Goal: Task Accomplishment & Management: Use online tool/utility

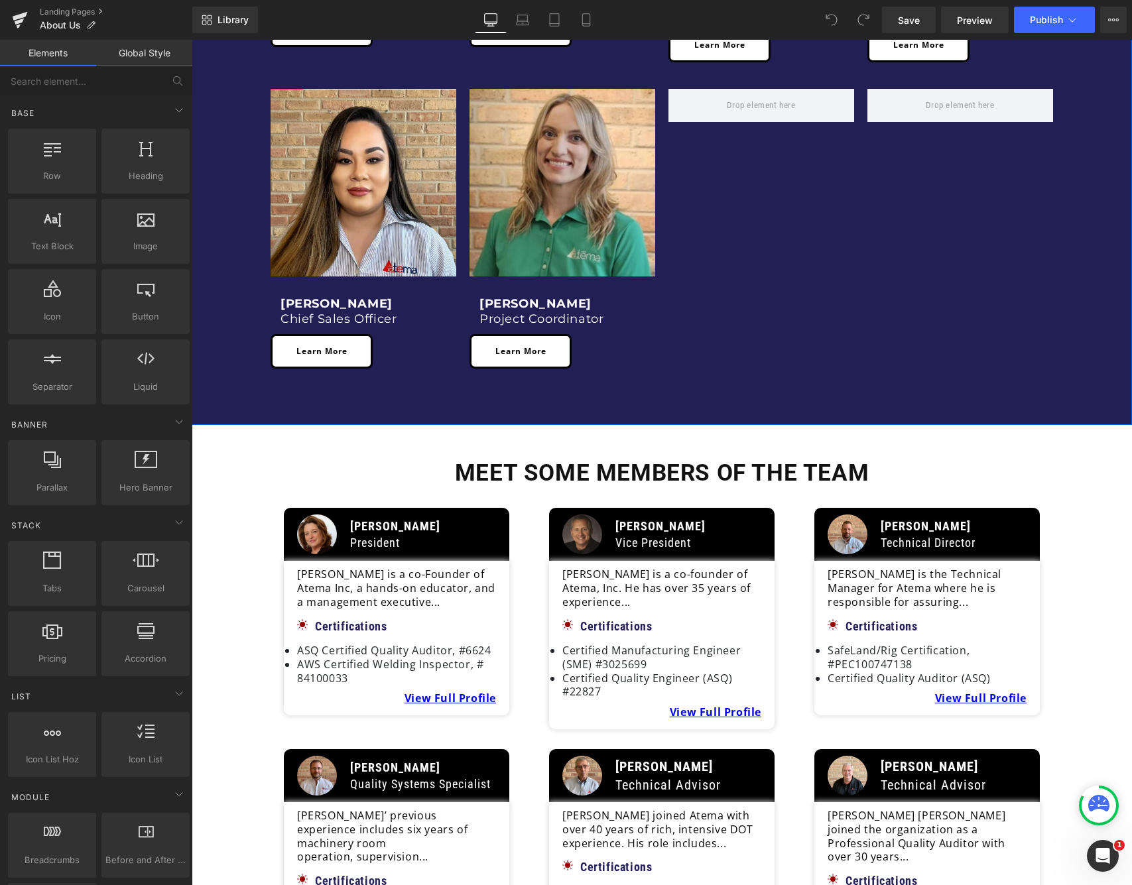
scroll to position [1189, 0]
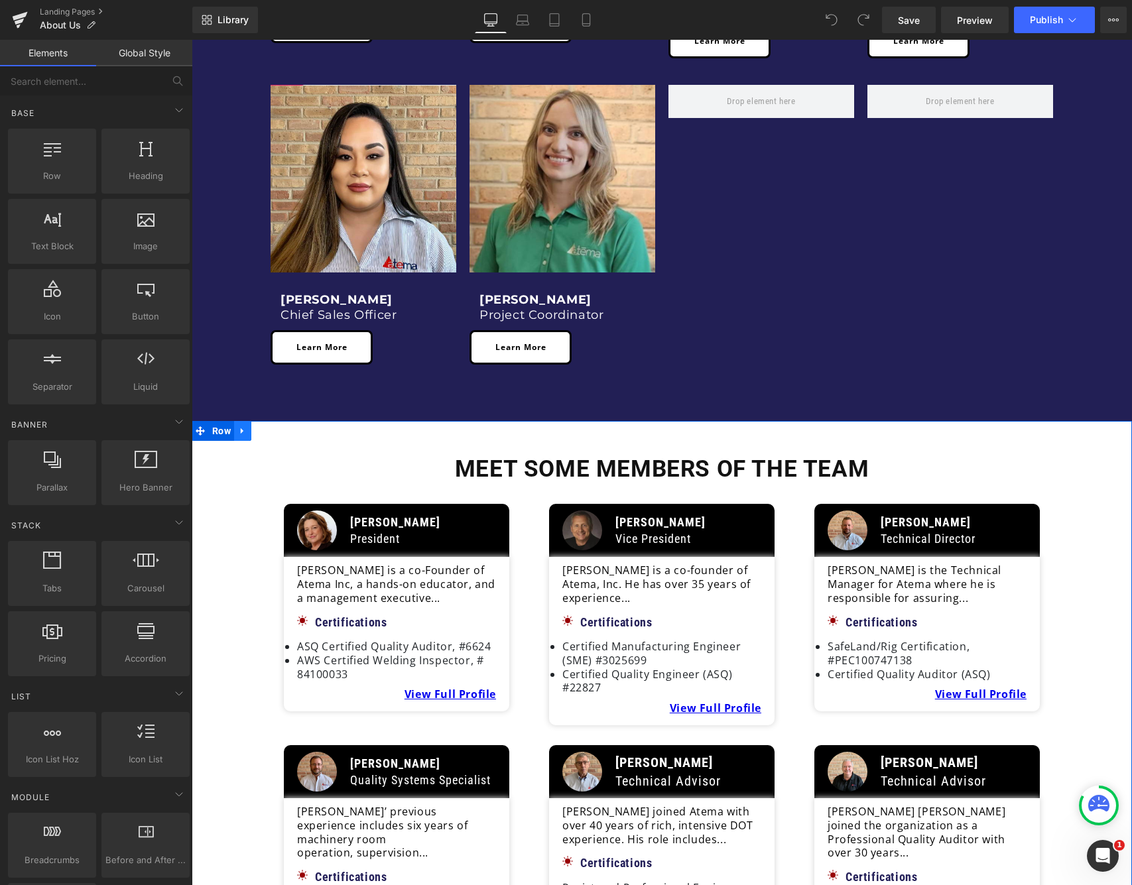
click at [248, 421] on link at bounding box center [242, 431] width 17 height 20
click at [245, 426] on icon at bounding box center [242, 430] width 9 height 9
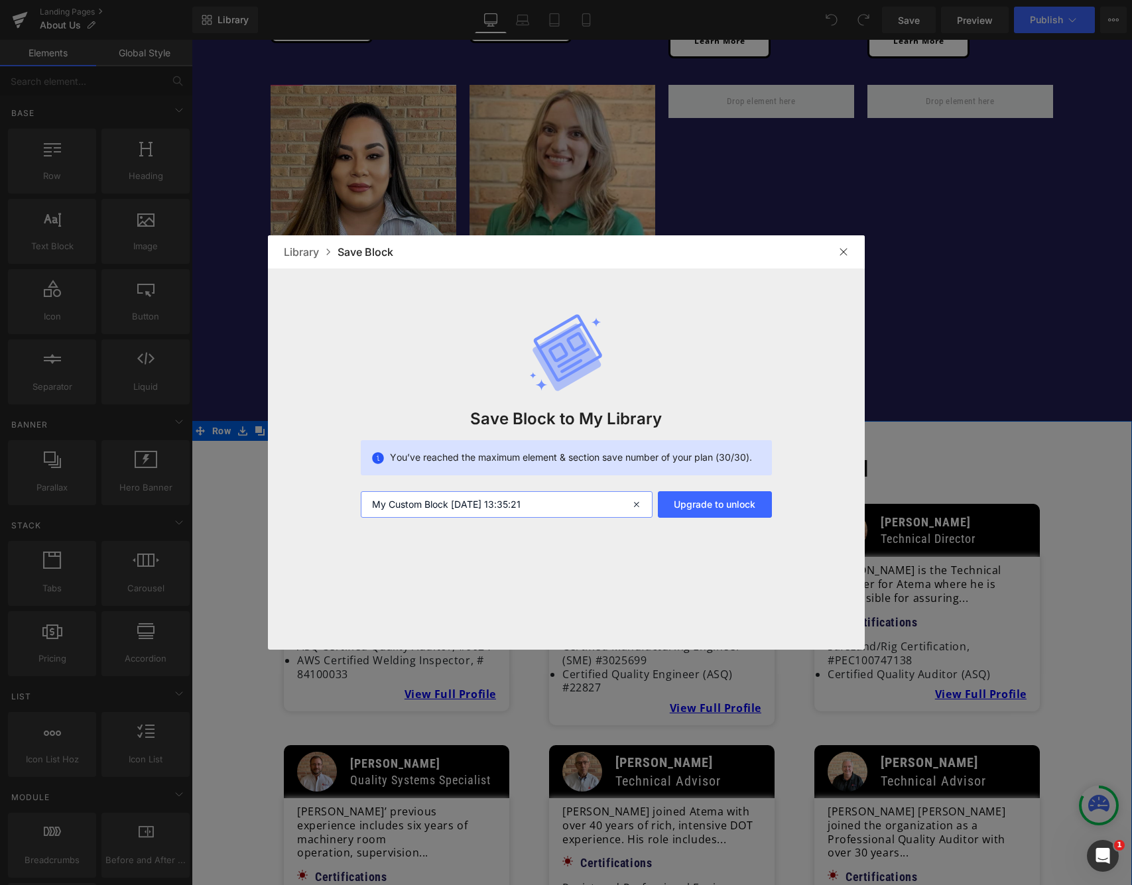
drag, startPoint x: 477, startPoint y: 498, endPoint x: 302, endPoint y: 477, distance: 176.3
click at [302, 477] on div "Save Block to My Library You’ve reached the maximum element & section save numb…" at bounding box center [566, 392] width 597 height 249
type input "New member Section"
drag, startPoint x: 422, startPoint y: 153, endPoint x: 839, endPoint y: 249, distance: 428.5
click at [839, 249] on img at bounding box center [843, 252] width 11 height 11
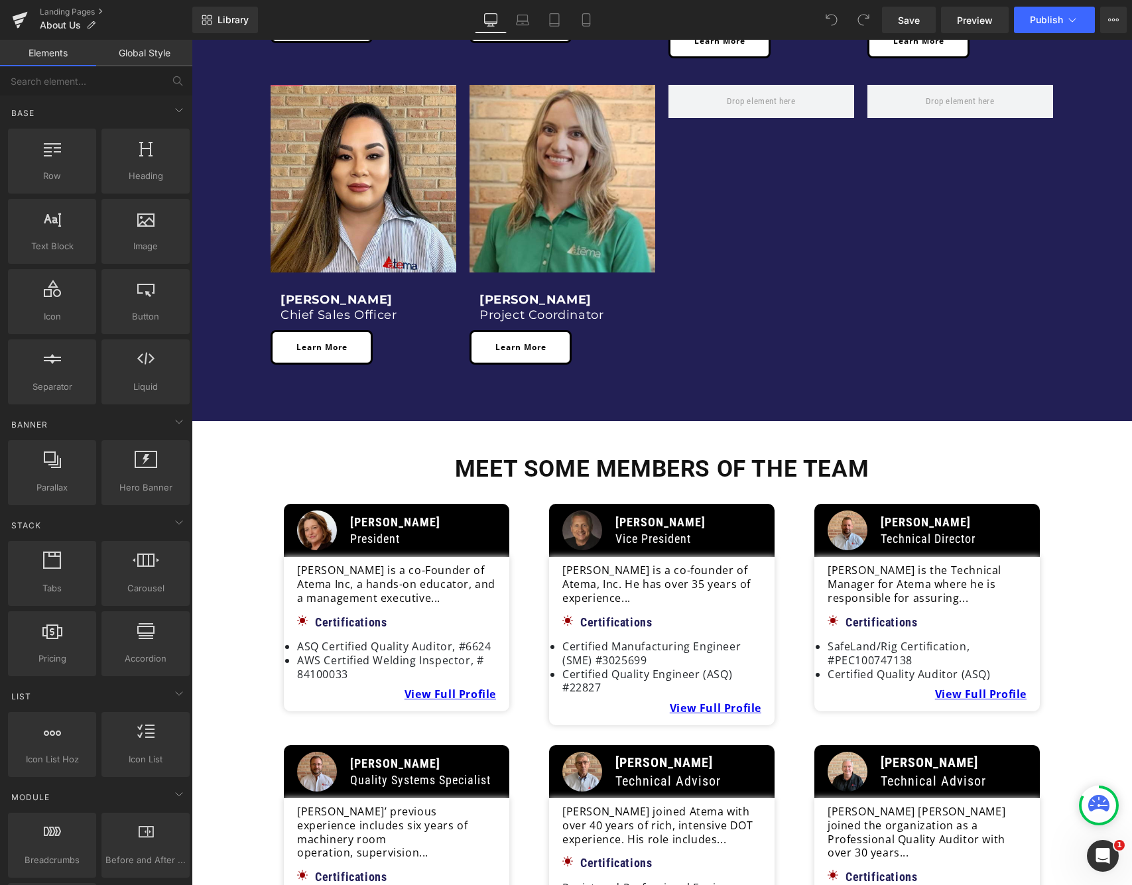
drag, startPoint x: 225, startPoint y: 15, endPoint x: 247, endPoint y: 34, distance: 29.6
click at [225, 15] on span "Library" at bounding box center [232, 20] width 31 height 12
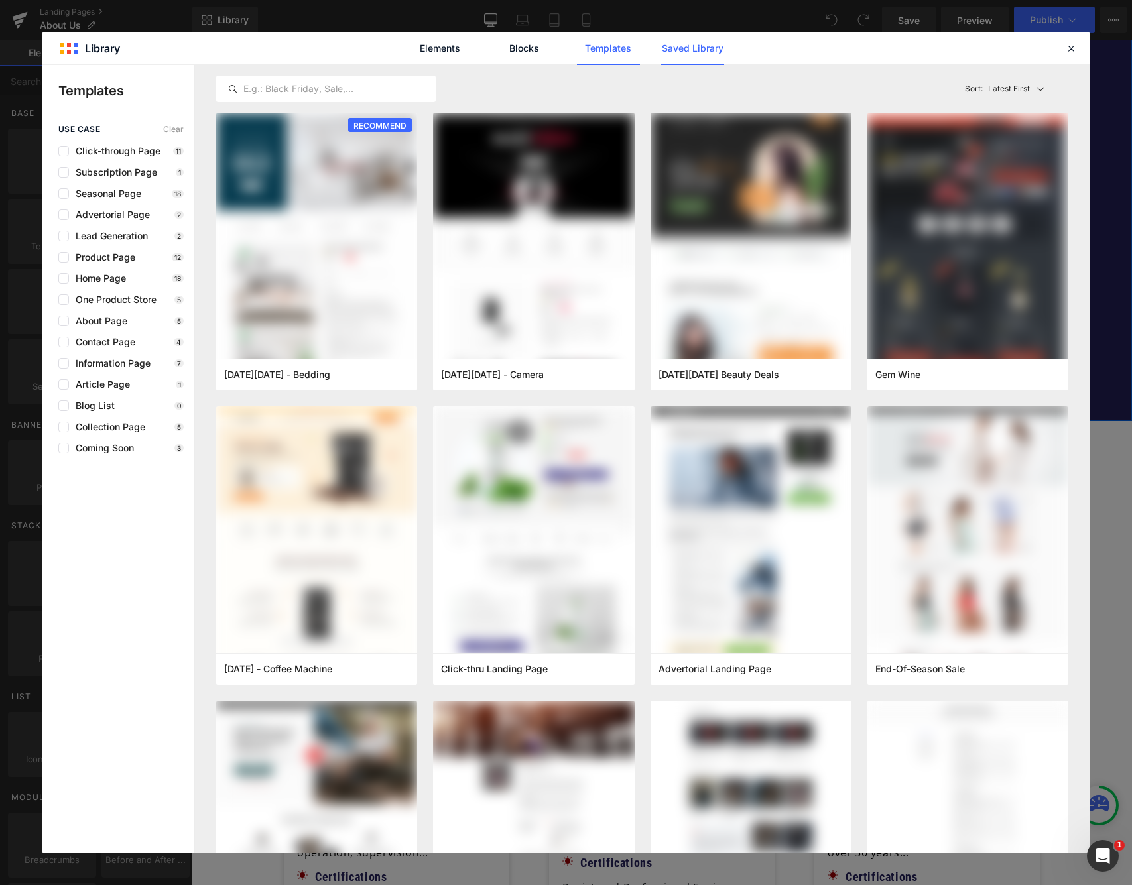
click at [720, 46] on link "Saved Library" at bounding box center [692, 48] width 63 height 33
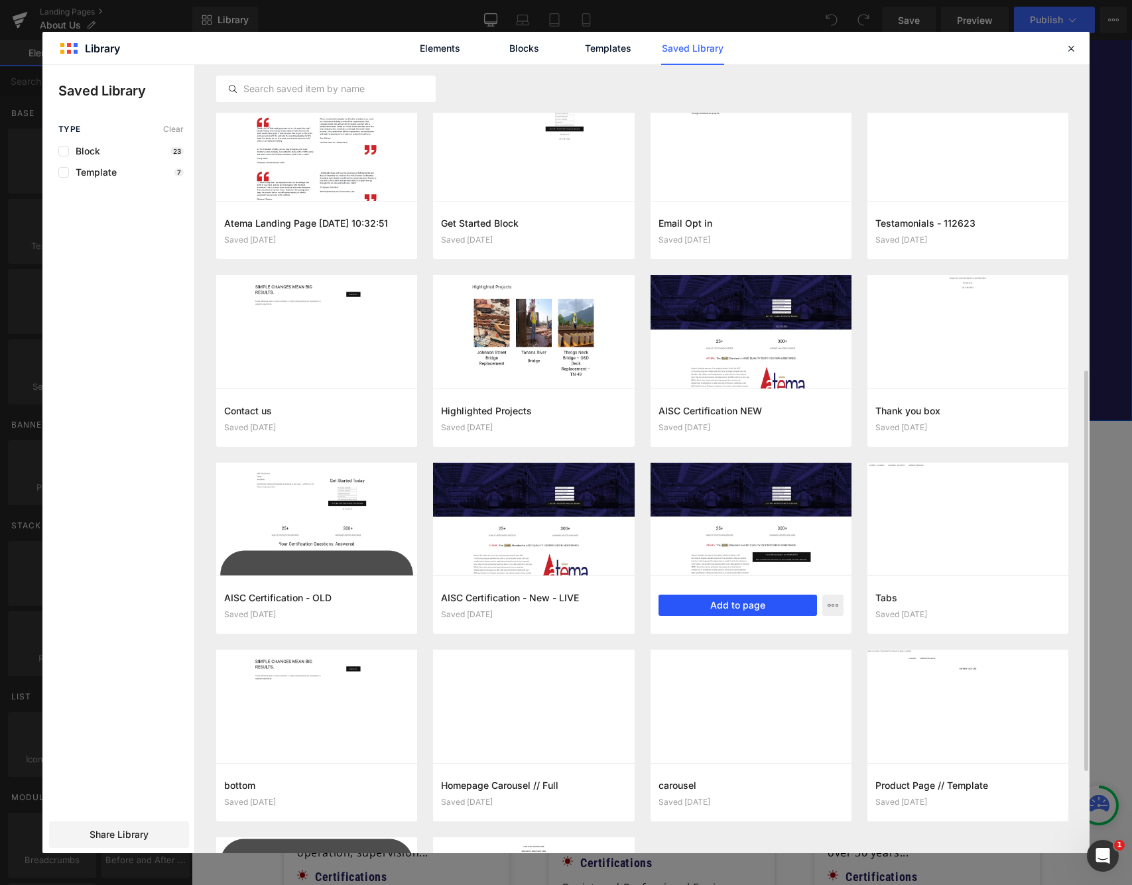
scroll to position [597, 0]
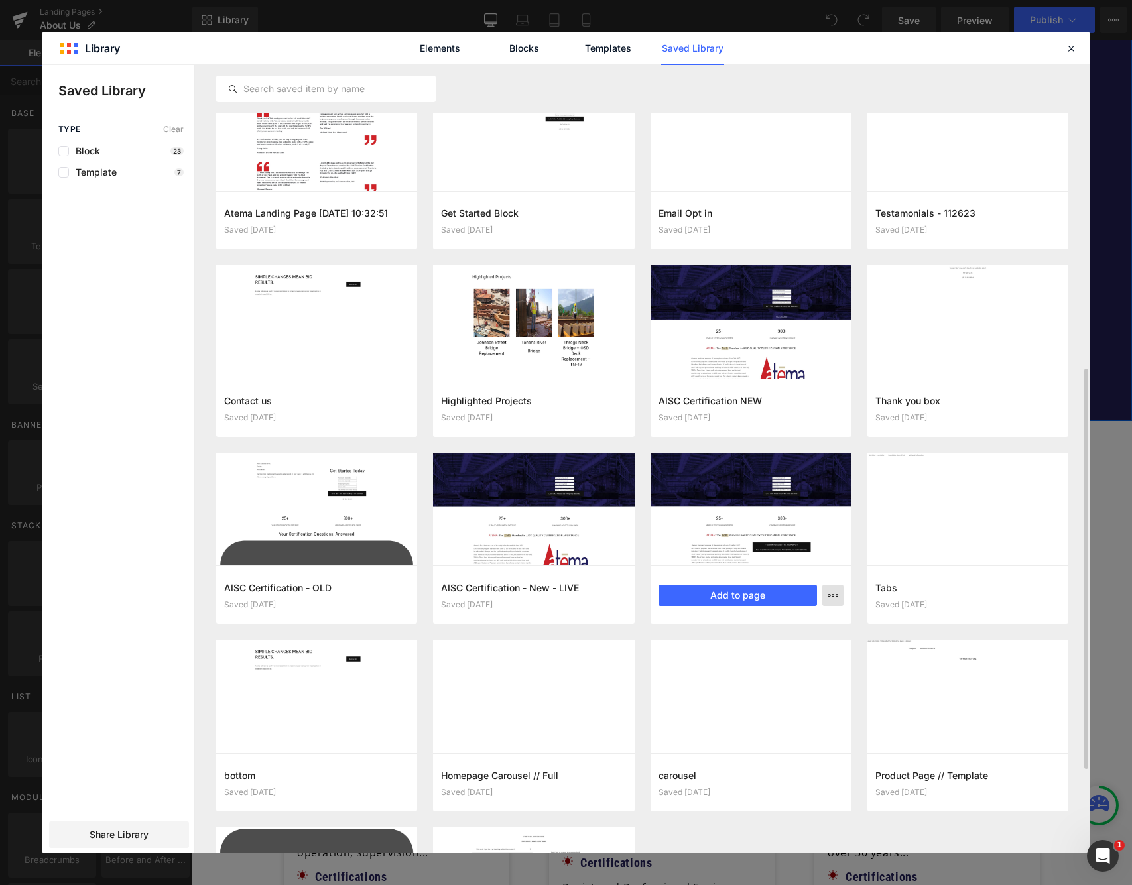
click at [833, 598] on icon "button" at bounding box center [832, 595] width 11 height 11
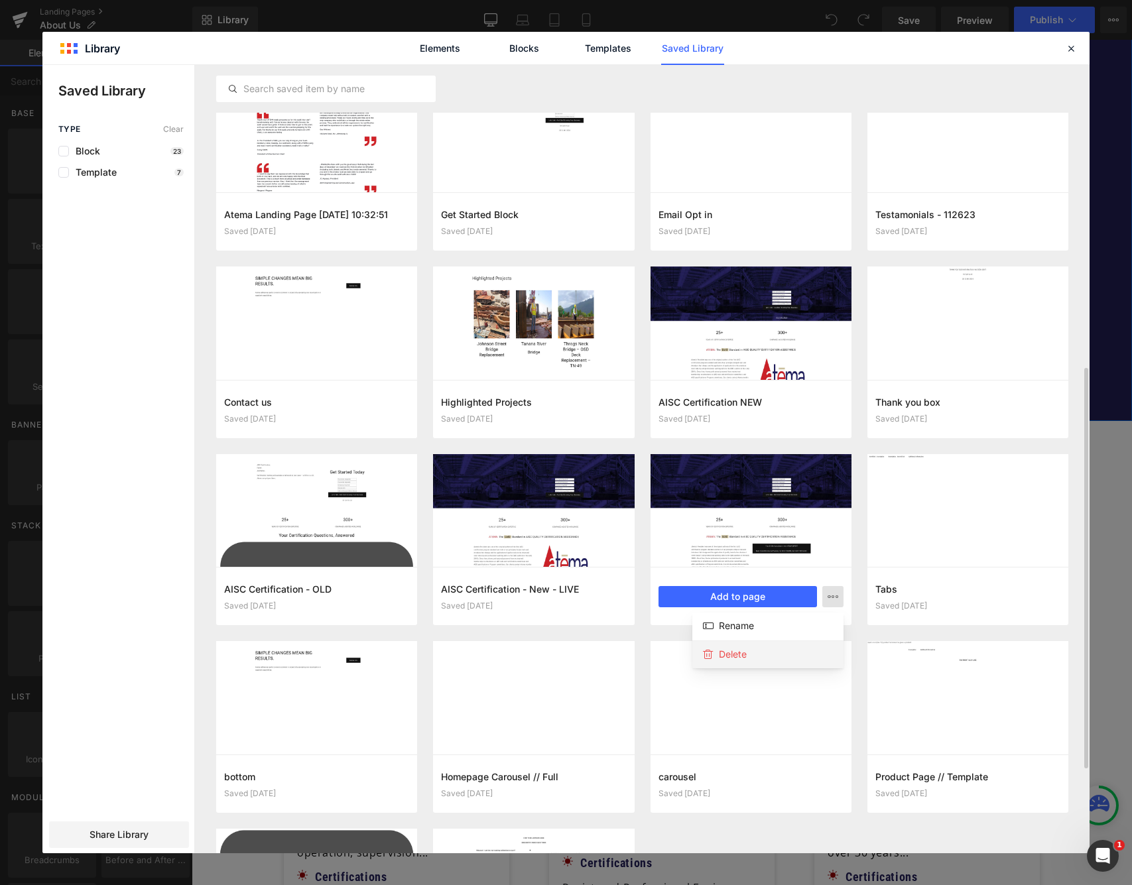
click at [784, 653] on div "Delete" at bounding box center [767, 654] width 151 height 28
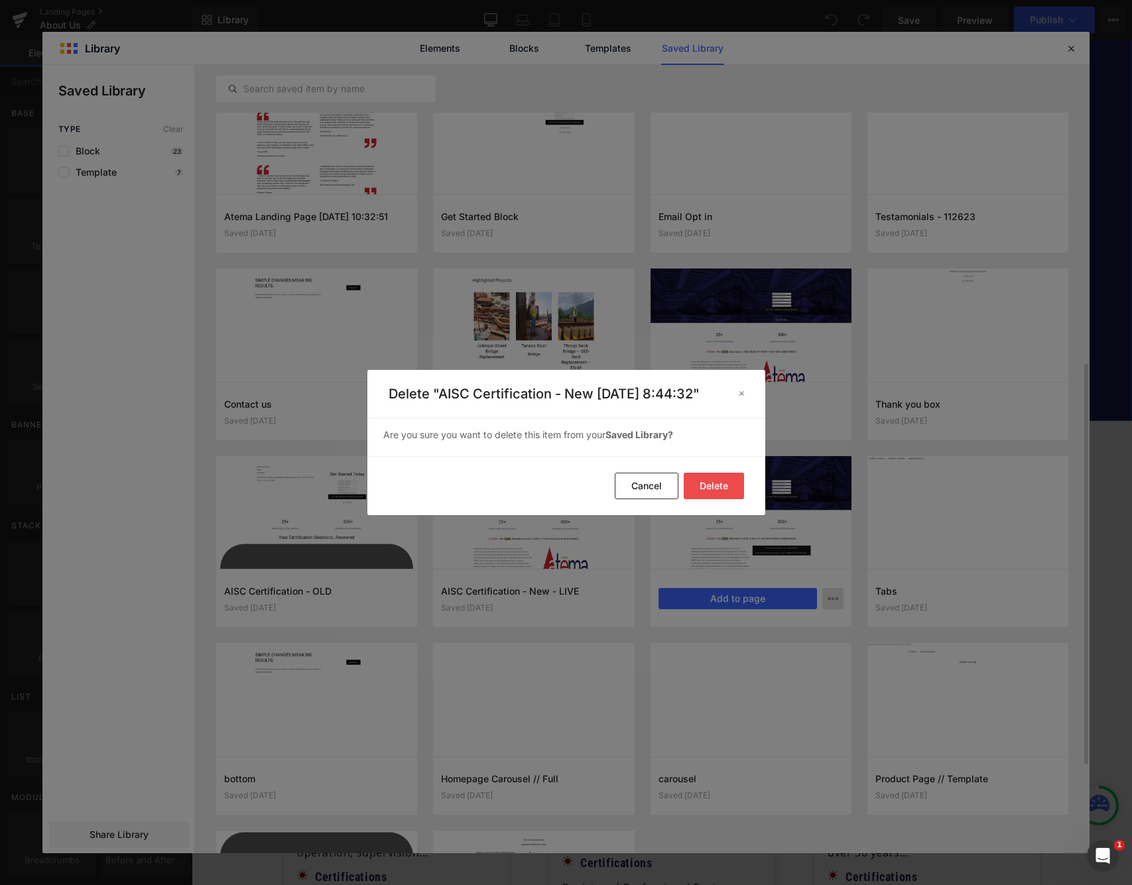
scroll to position [591, 0]
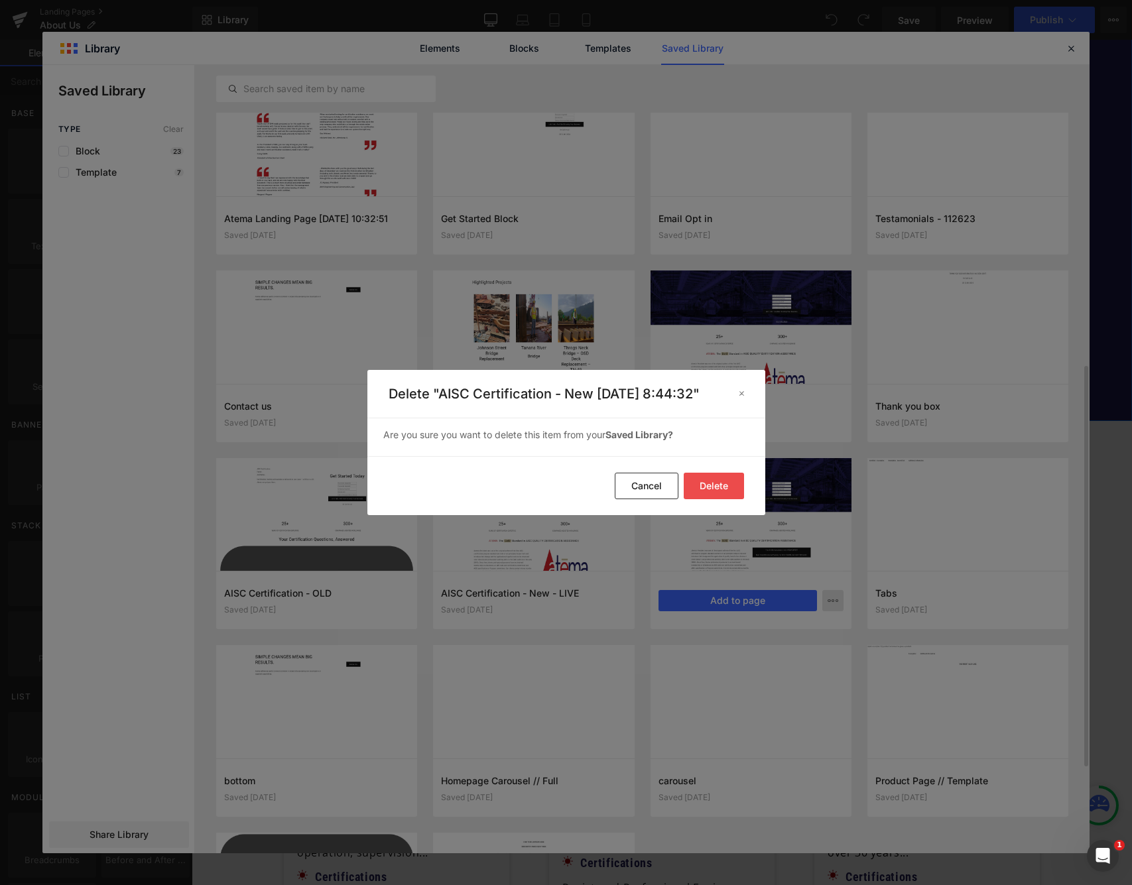
click at [728, 495] on button "Delete" at bounding box center [713, 486] width 60 height 27
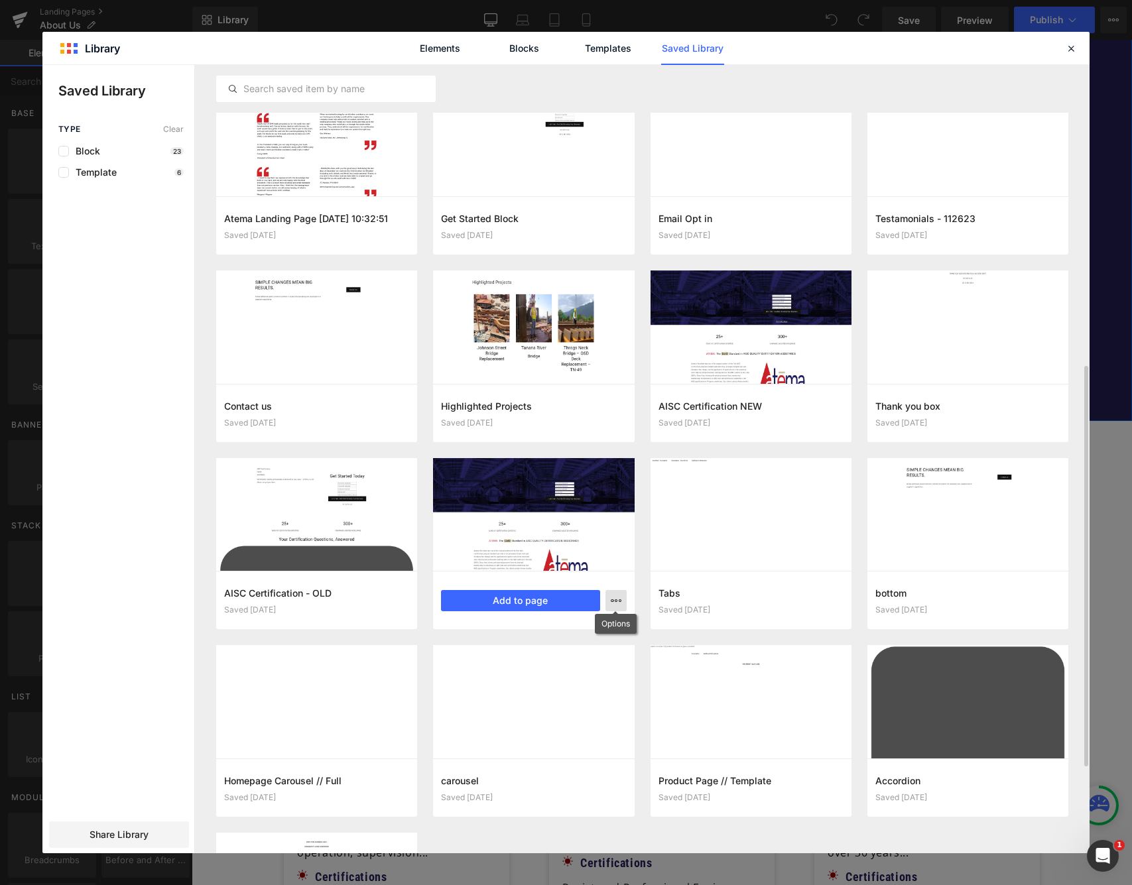
click at [612, 601] on icon "button" at bounding box center [615, 600] width 11 height 11
click at [571, 654] on div "Delete" at bounding box center [550, 658] width 151 height 28
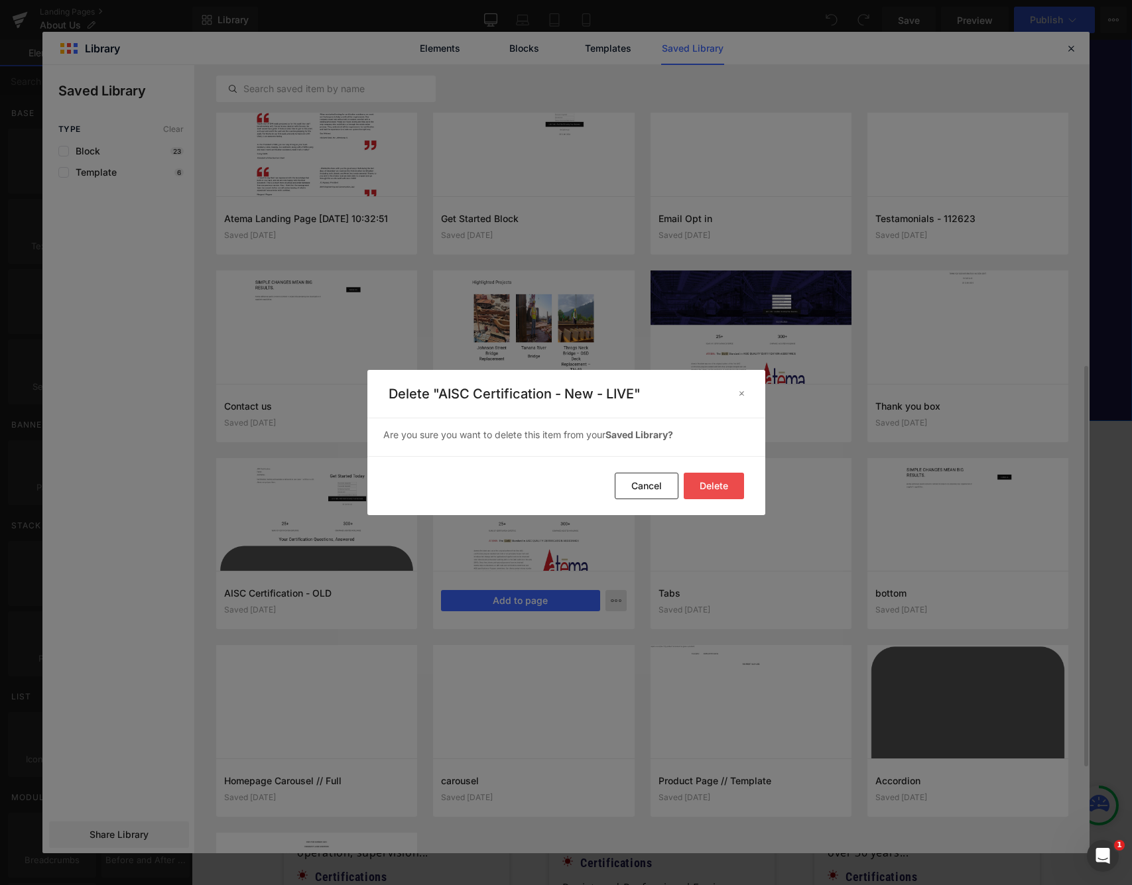
click at [734, 484] on button "Delete" at bounding box center [713, 486] width 60 height 27
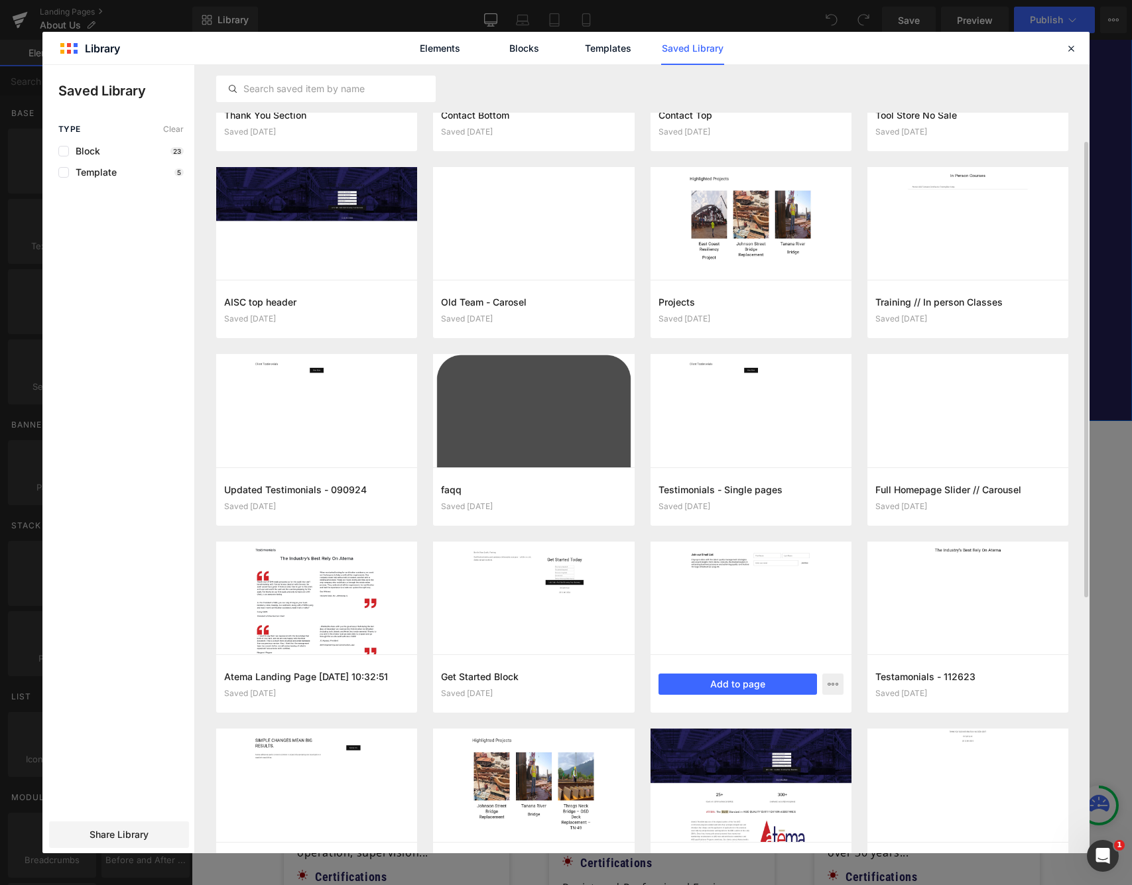
scroll to position [127, 0]
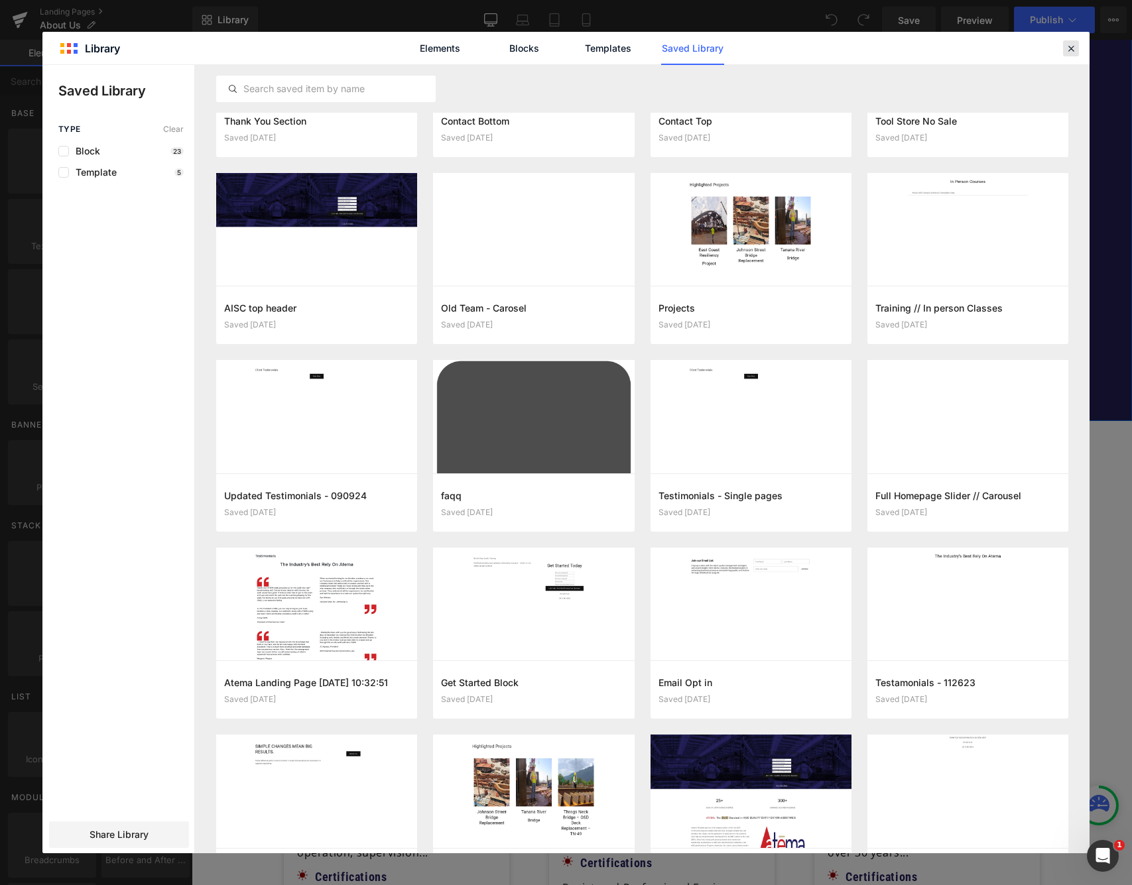
click at [1073, 46] on icon at bounding box center [1071, 48] width 12 height 12
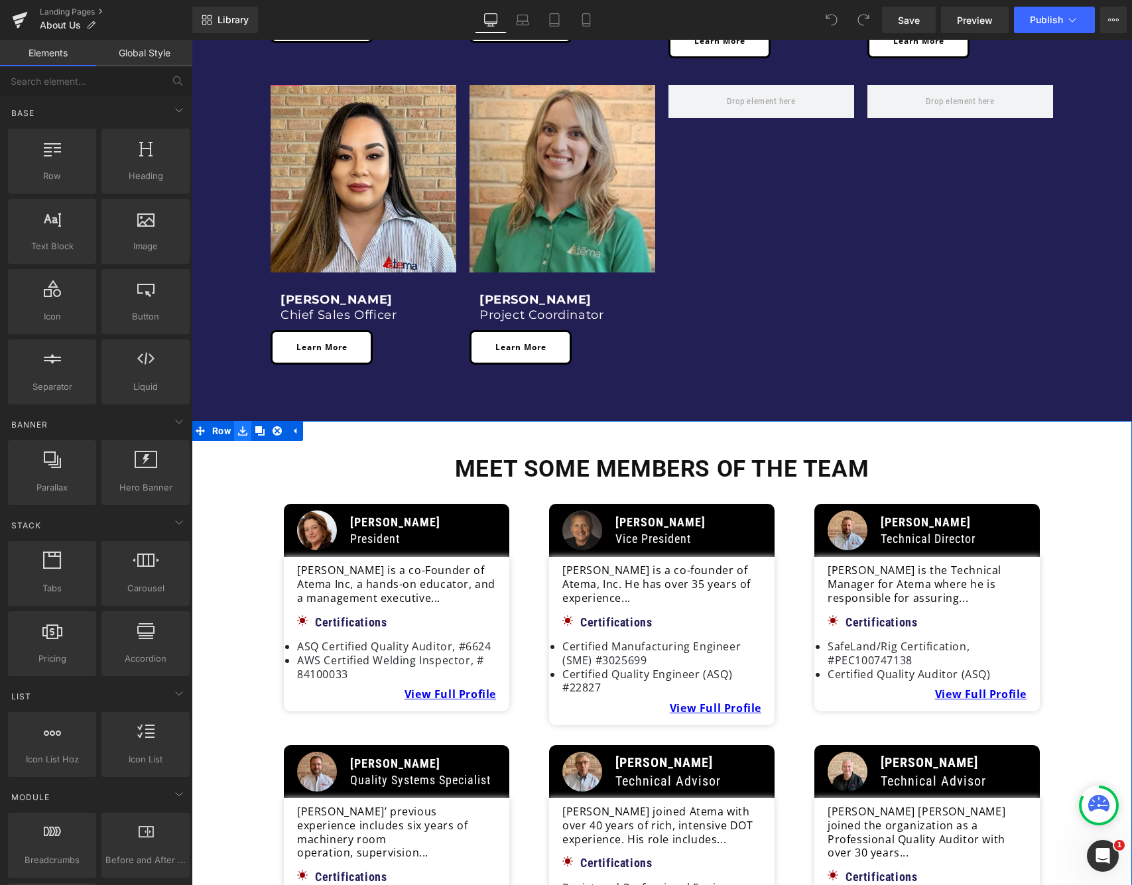
click at [241, 426] on icon at bounding box center [242, 430] width 9 height 9
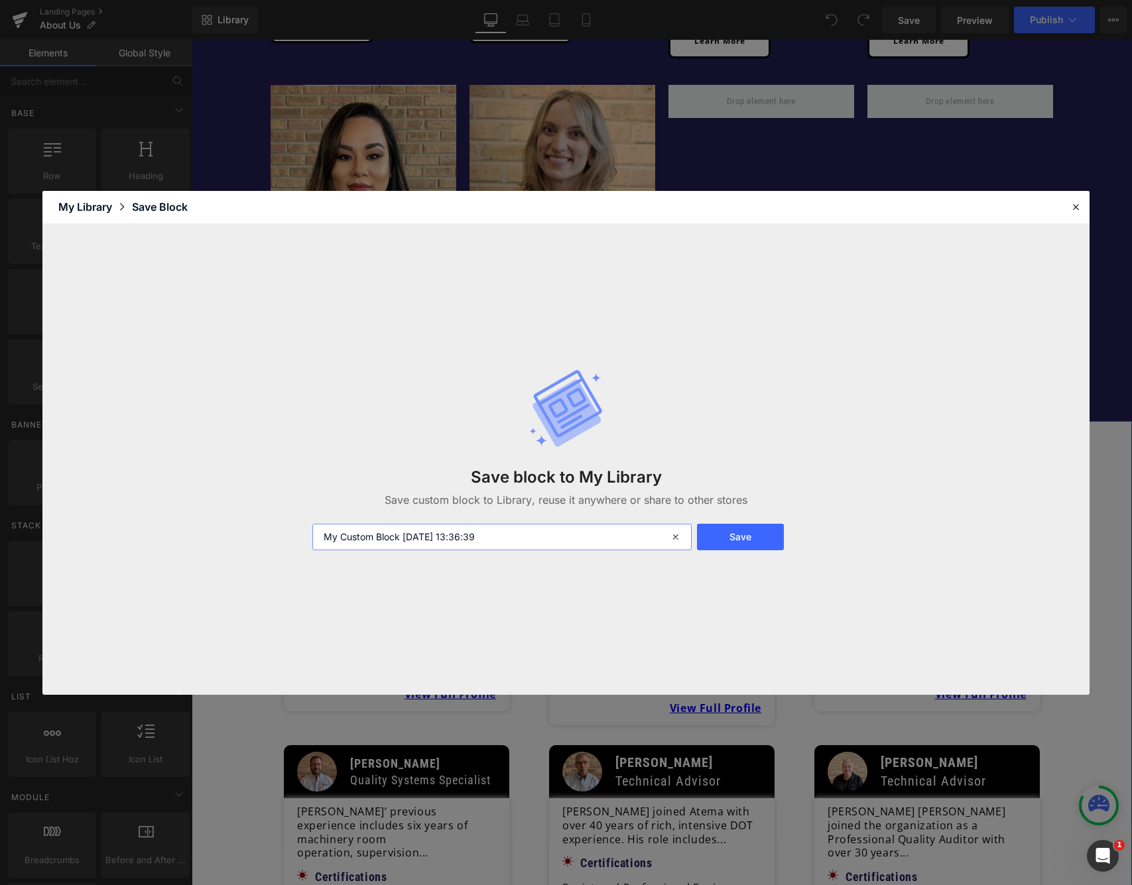
drag, startPoint x: 501, startPoint y: 539, endPoint x: 223, endPoint y: 518, distance: 278.5
click at [223, 518] on div "Save block to My Library Save custom block to Library, reuse it anywhere or sha…" at bounding box center [565, 459] width 1047 height 471
type input "New Team Section"
click at [725, 537] on button "Save" at bounding box center [740, 537] width 87 height 27
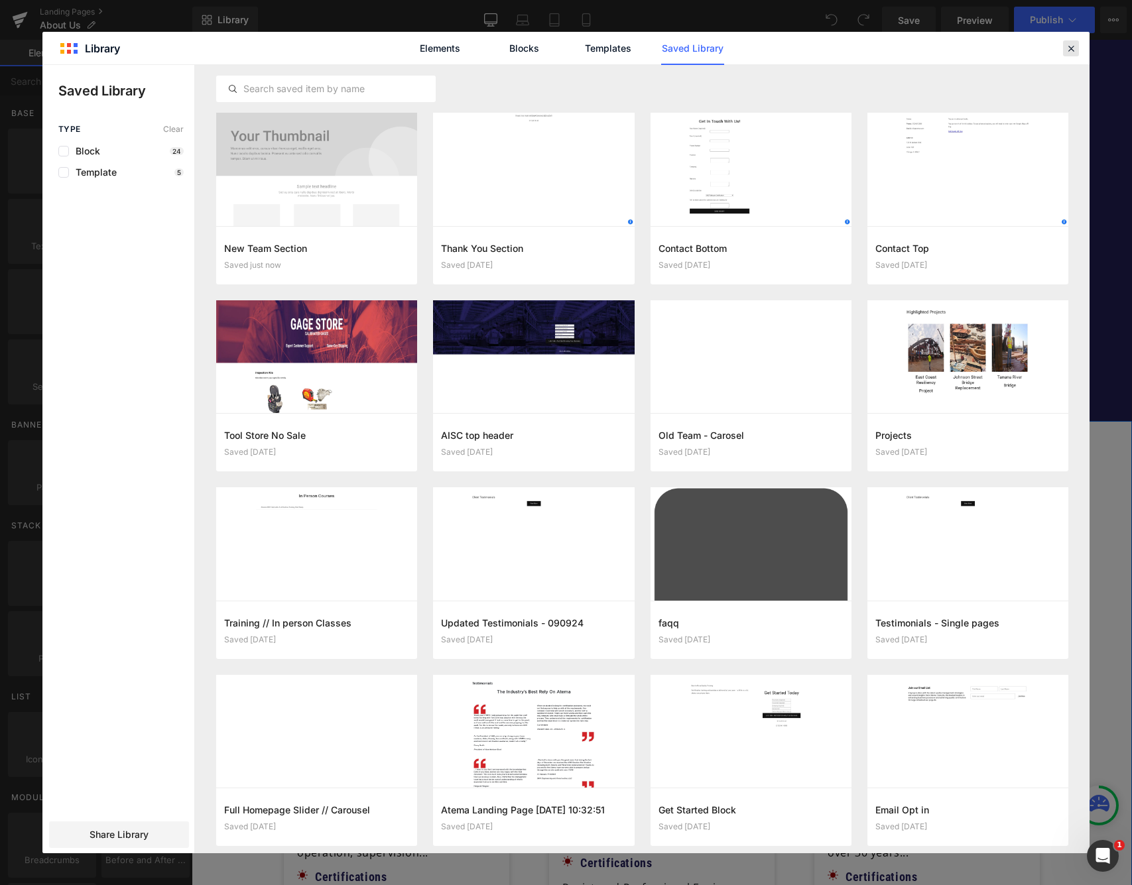
click at [1074, 50] on icon at bounding box center [1071, 48] width 12 height 12
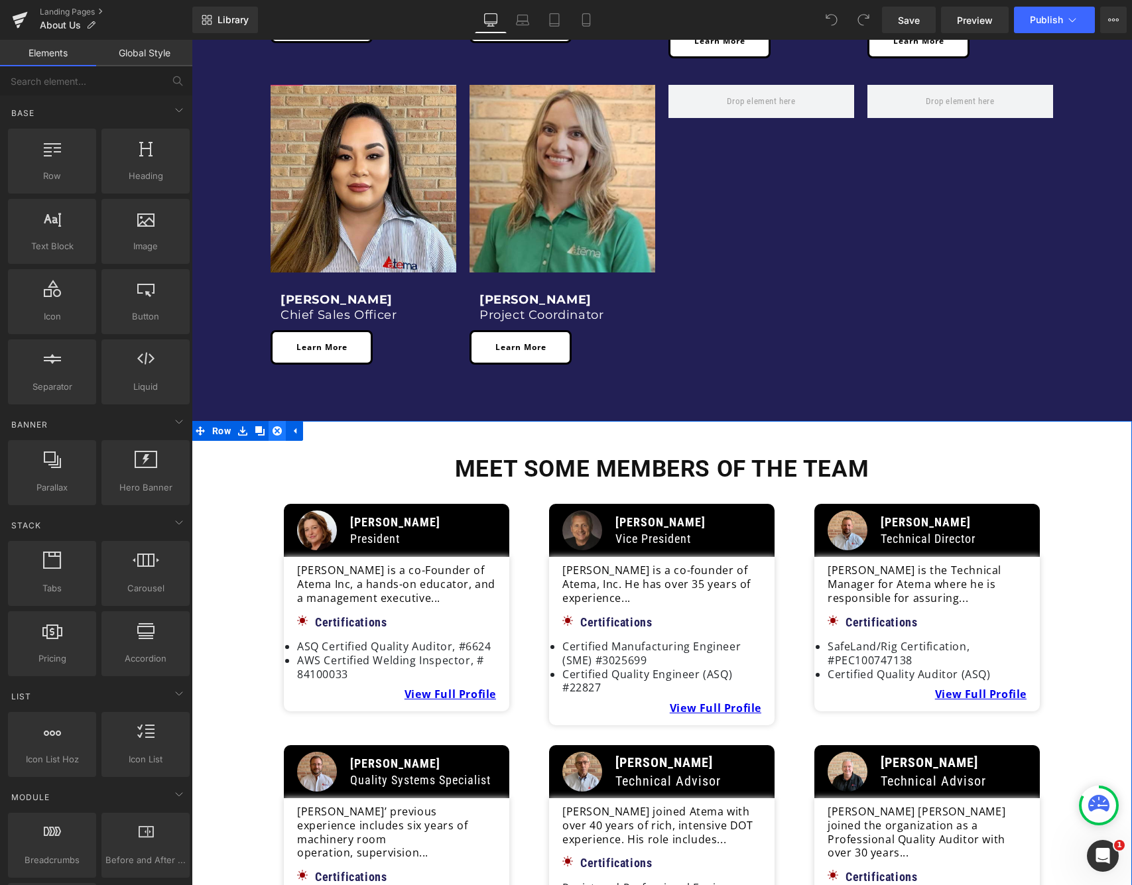
click at [272, 426] on icon at bounding box center [276, 430] width 9 height 9
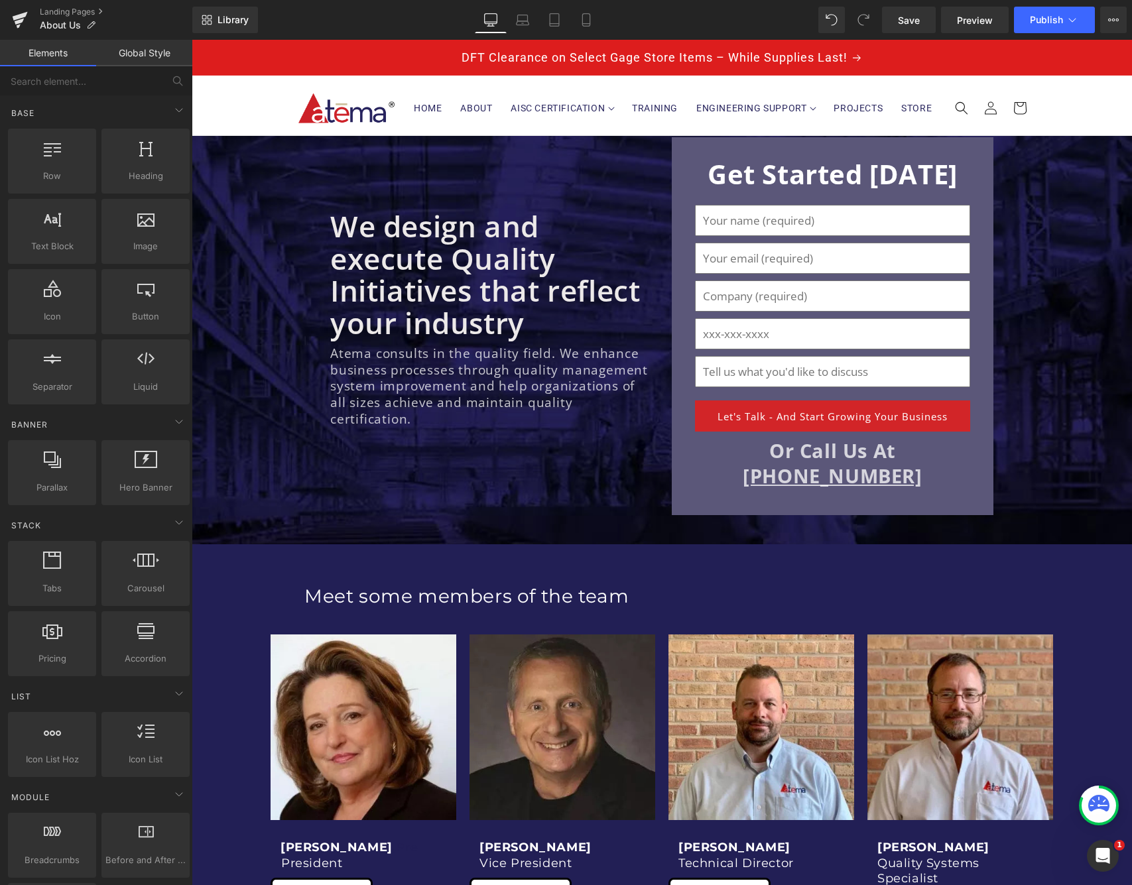
scroll to position [0, 0]
click at [412, 597] on h1 "Meet some members of the team" at bounding box center [662, 596] width 716 height 24
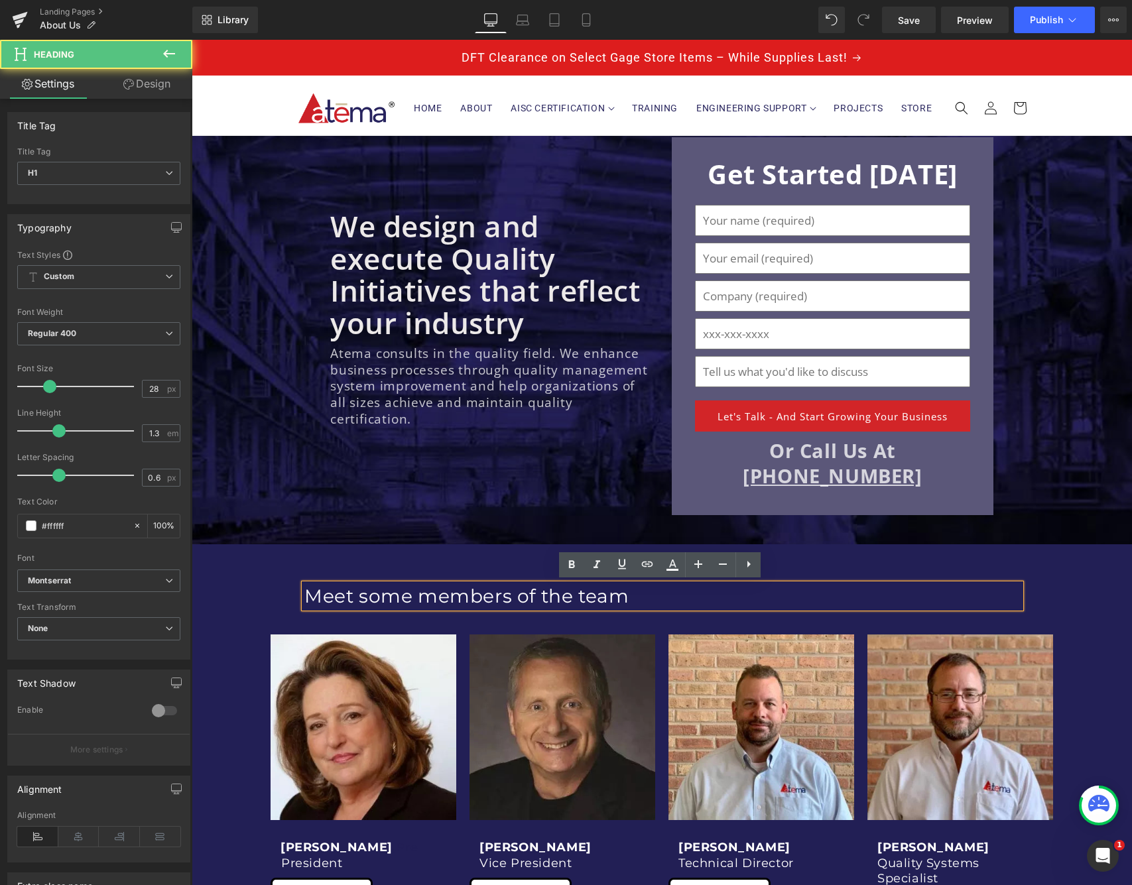
click at [304, 573] on div "Meet some members of the team Heading Row" at bounding box center [661, 589] width 795 height 50
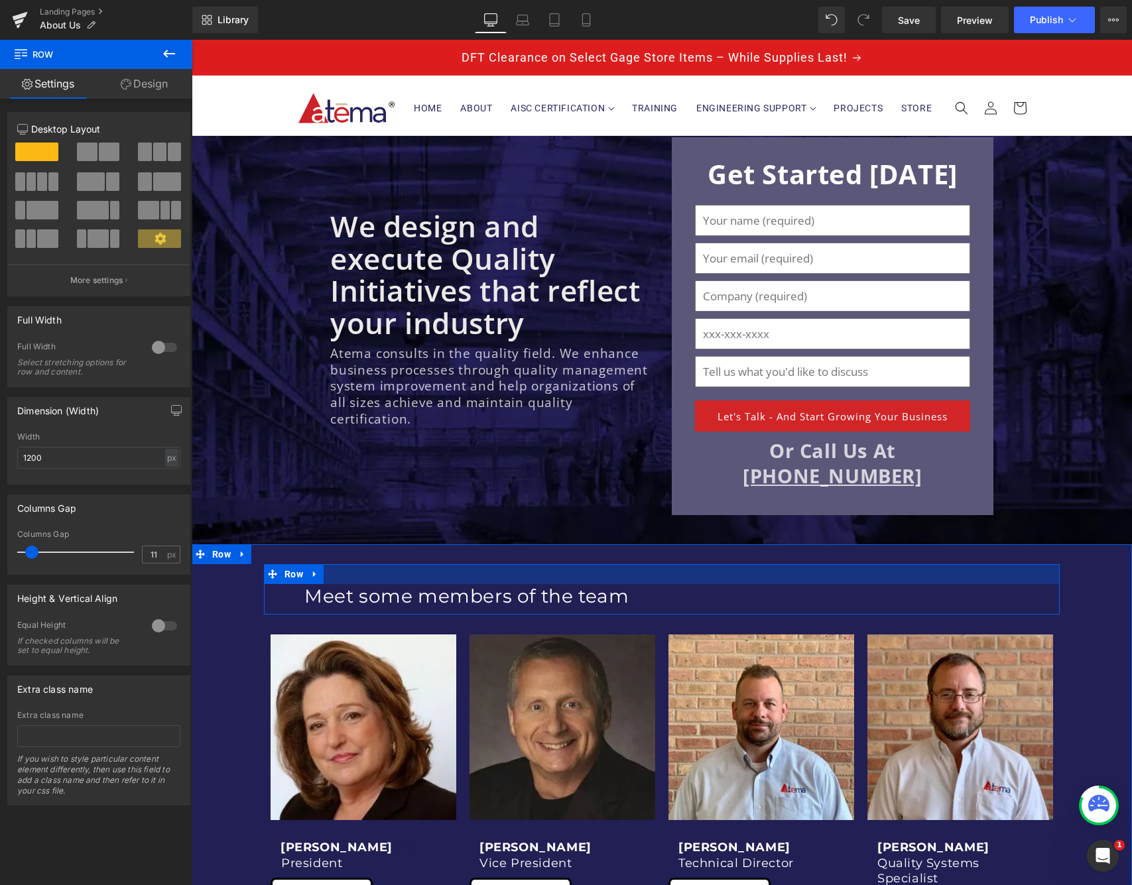
click at [362, 572] on div at bounding box center [661, 574] width 795 height 20
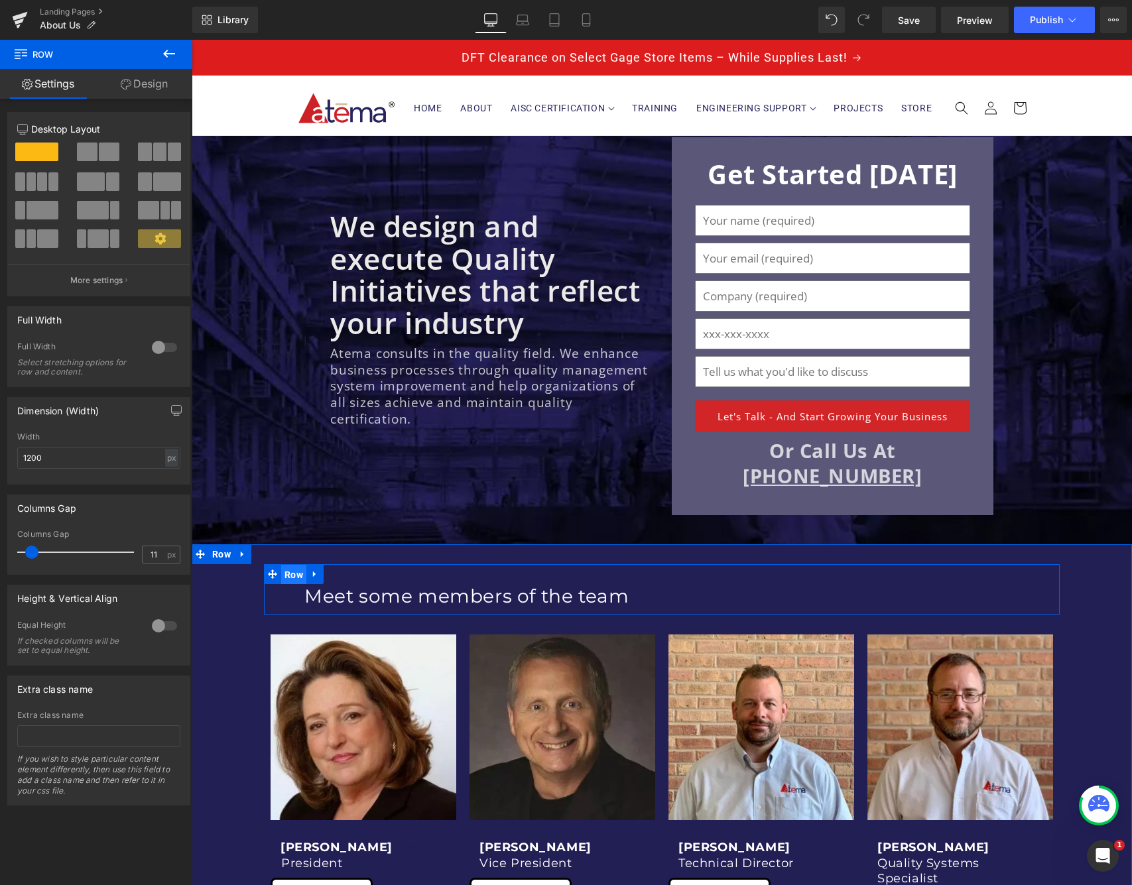
click at [298, 571] on span "Row" at bounding box center [293, 575] width 25 height 20
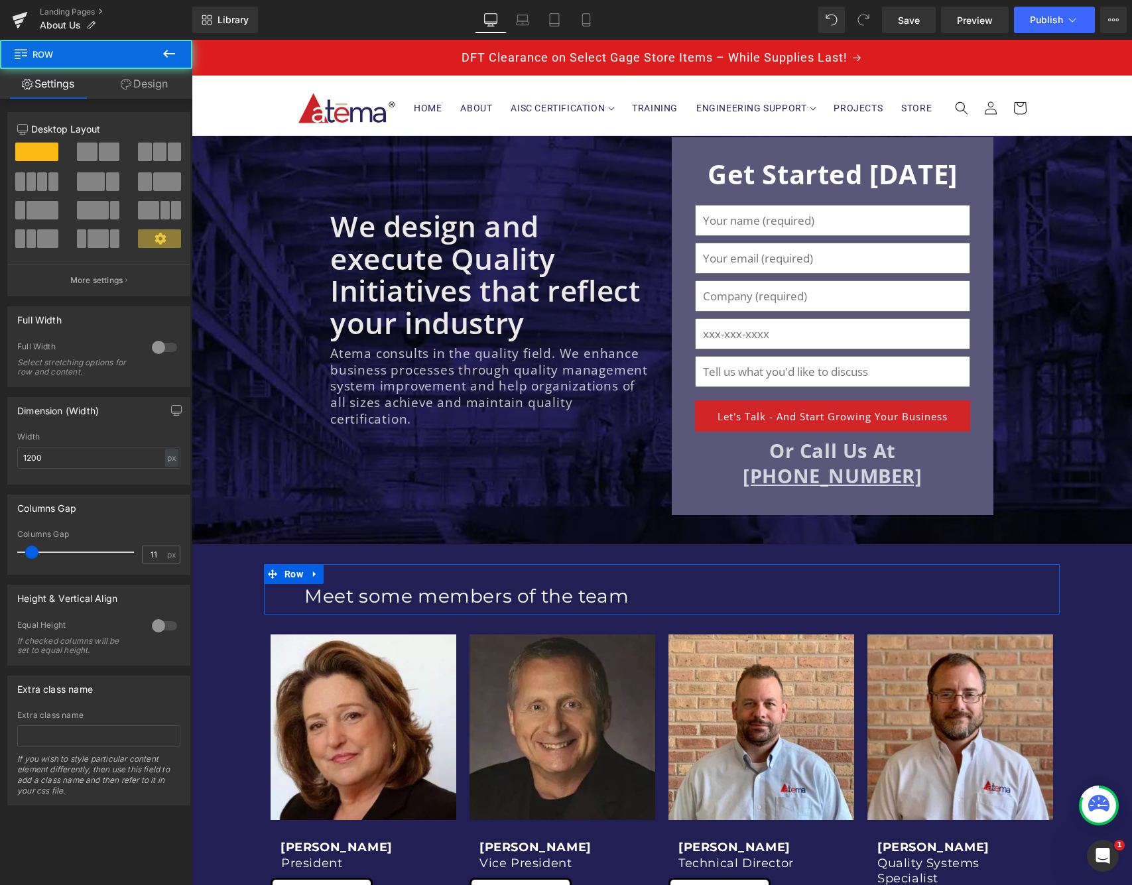
click at [148, 88] on link "Design" at bounding box center [144, 84] width 96 height 30
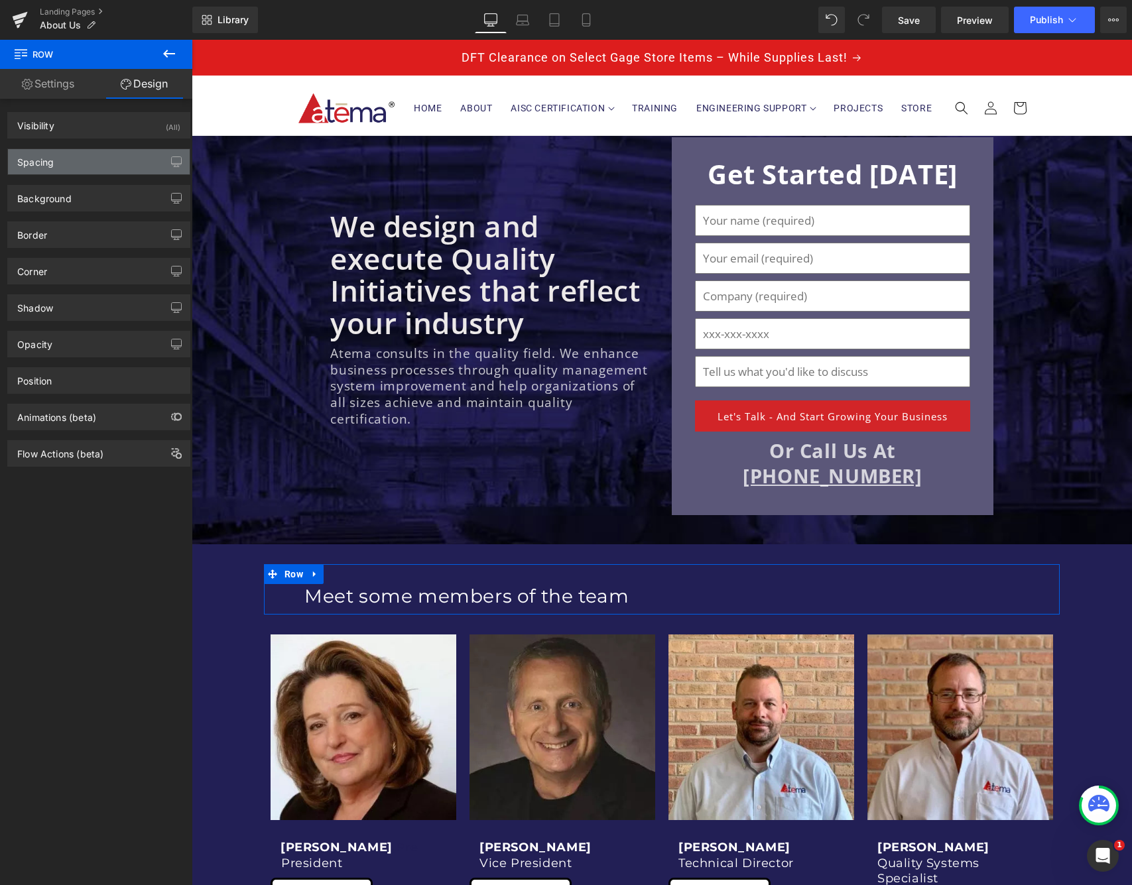
click at [59, 163] on div "Spacing" at bounding box center [99, 161] width 182 height 25
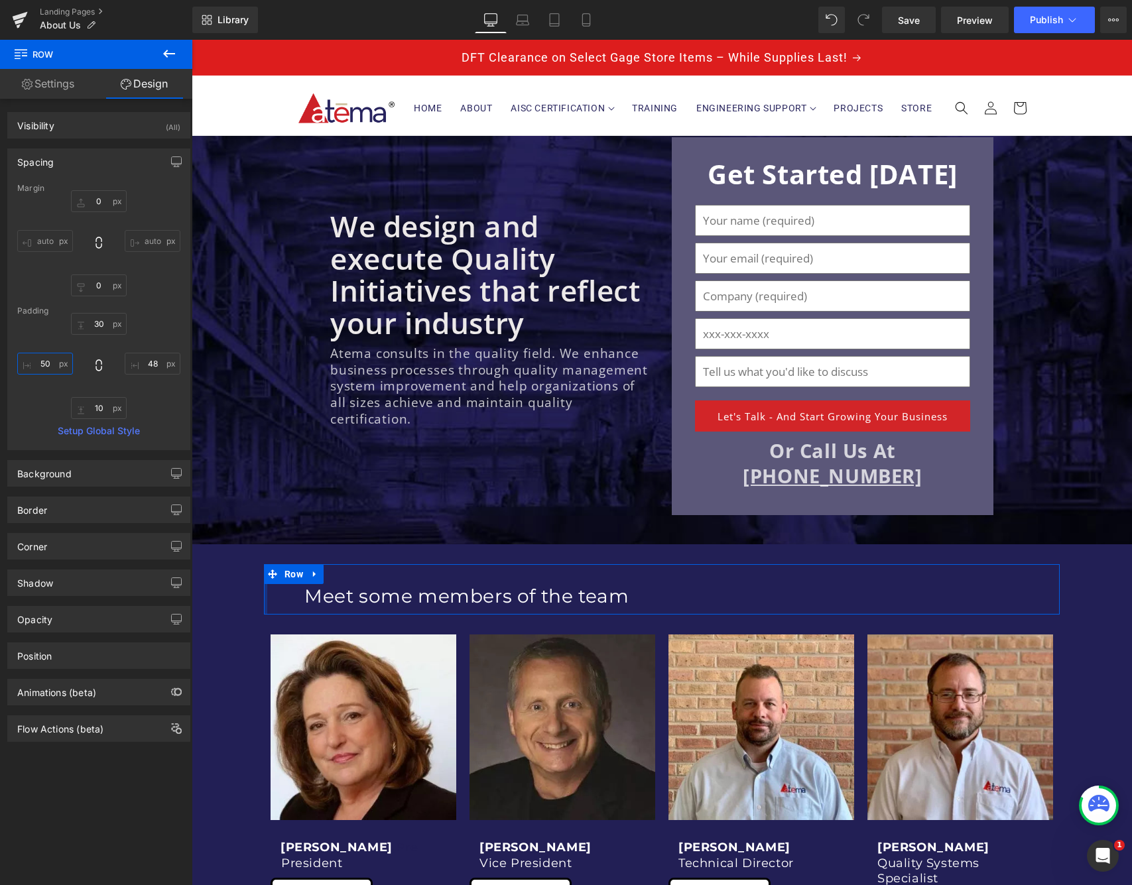
drag, startPoint x: 50, startPoint y: 365, endPoint x: 11, endPoint y: 365, distance: 39.8
click at [11, 365] on div "Margin 0 auto 0 auto [GEOGRAPHIC_DATA] 30 48 10 50 Setup Global Style" at bounding box center [99, 317] width 182 height 266
drag, startPoint x: 30, startPoint y: 360, endPoint x: 42, endPoint y: 367, distance: 14.0
click at [34, 361] on input "50" at bounding box center [45, 364] width 56 height 22
click at [44, 368] on input "50" at bounding box center [45, 364] width 56 height 22
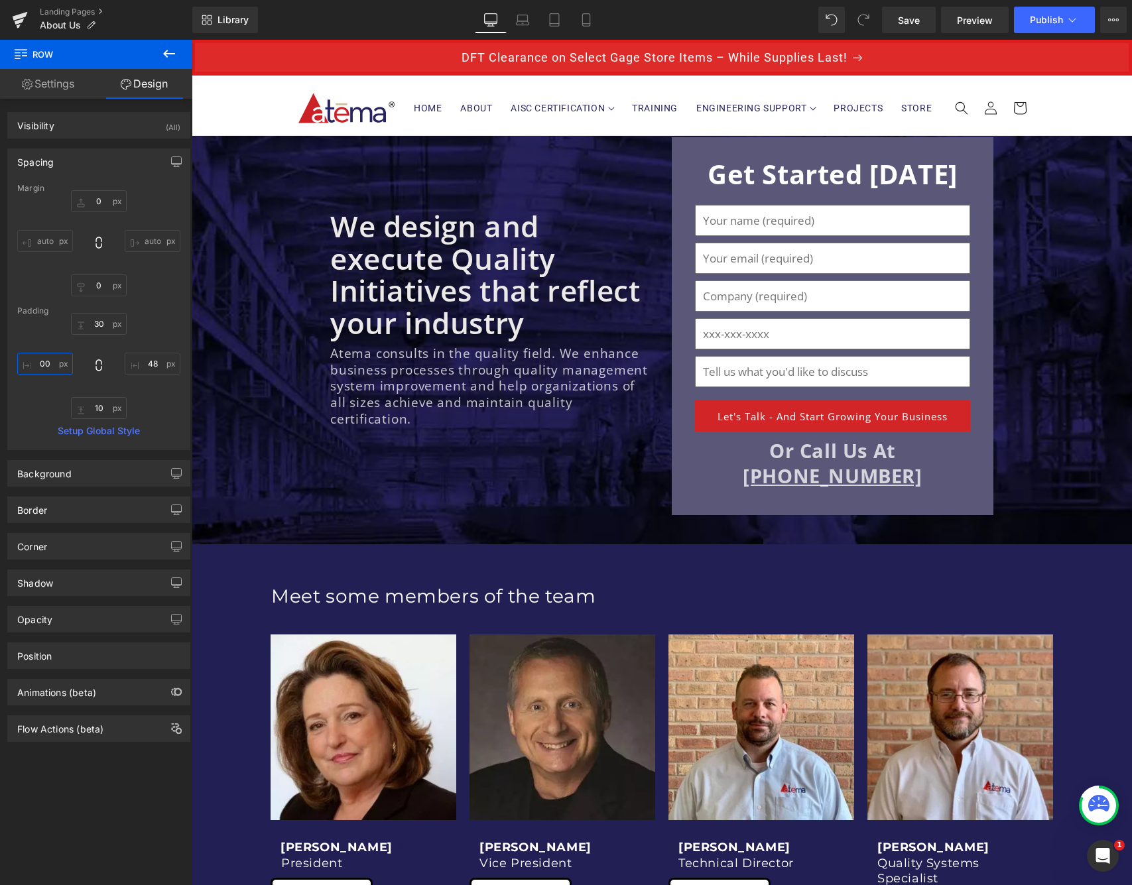
type input "00"
click at [1046, 22] on span "Publish" at bounding box center [1045, 20] width 33 height 11
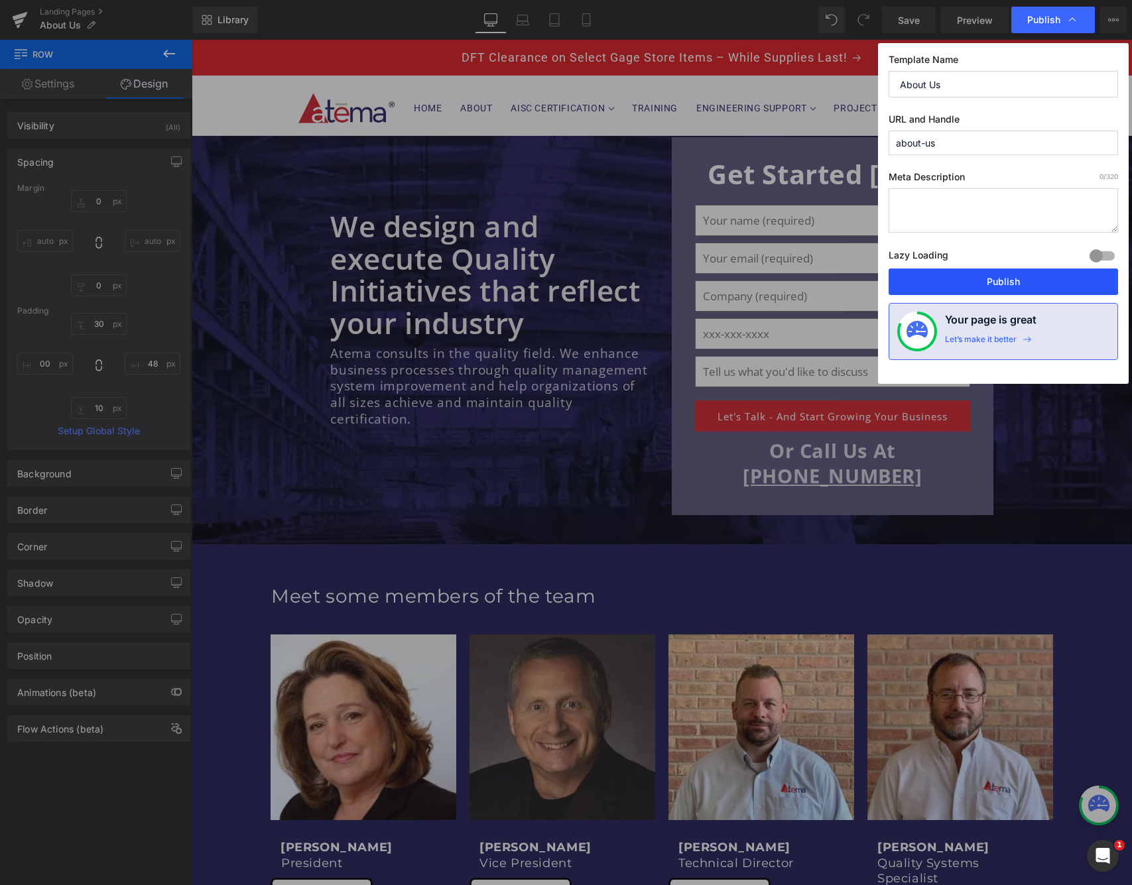
drag, startPoint x: 959, startPoint y: 282, endPoint x: 766, endPoint y: 241, distance: 197.9
click at [959, 282] on button "Publish" at bounding box center [1002, 281] width 229 height 27
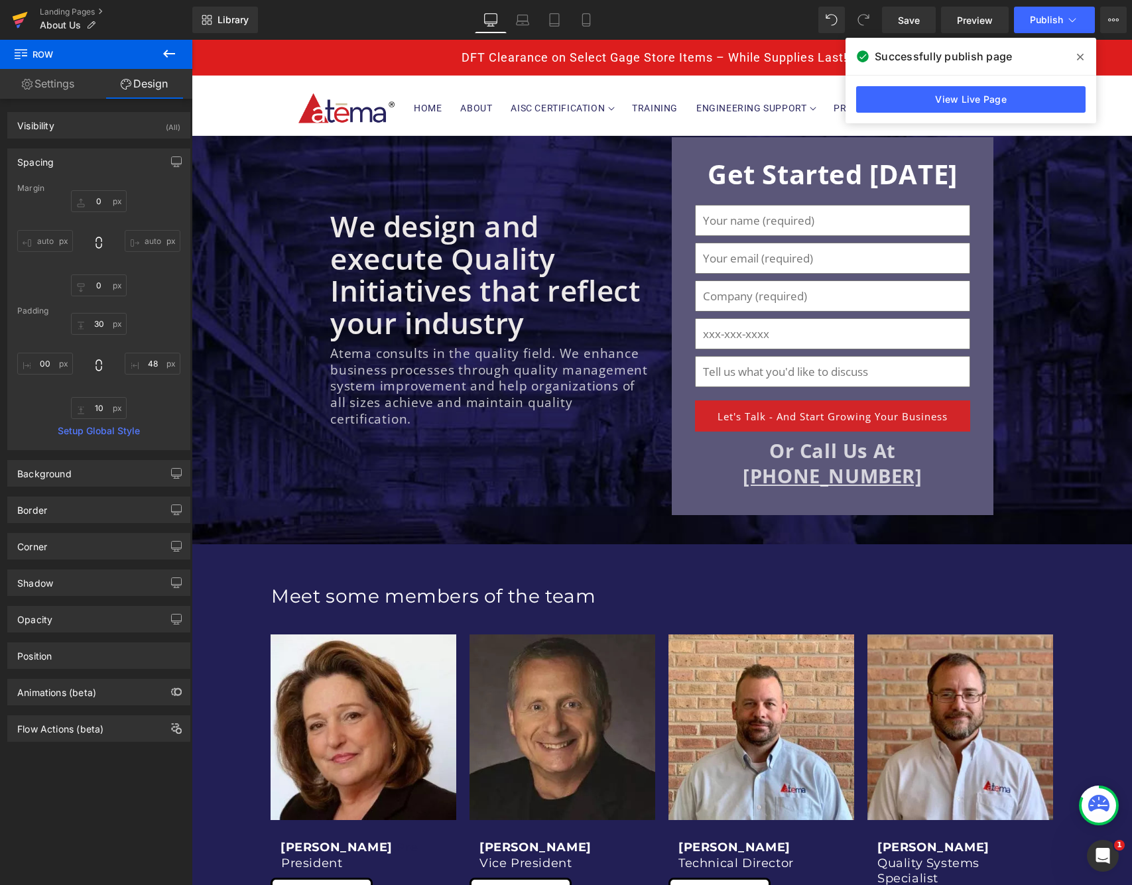
click at [19, 16] on icon at bounding box center [20, 16] width 15 height 9
